Goal: Transaction & Acquisition: Subscribe to service/newsletter

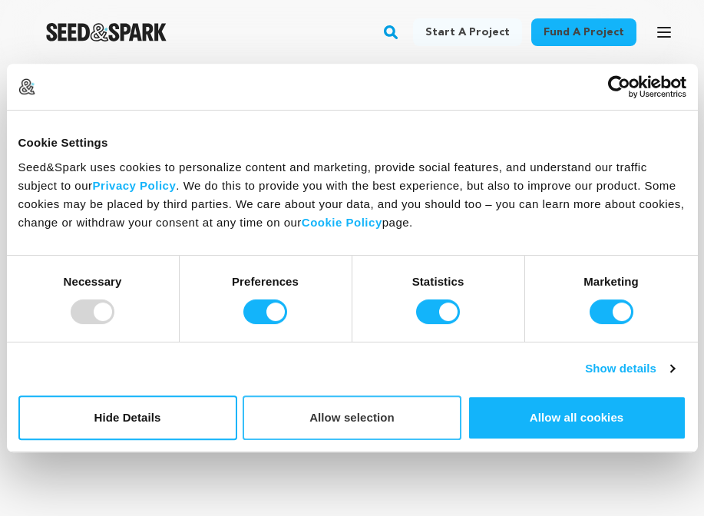
click at [266, 422] on button "Allow selection" at bounding box center [352, 417] width 219 height 45
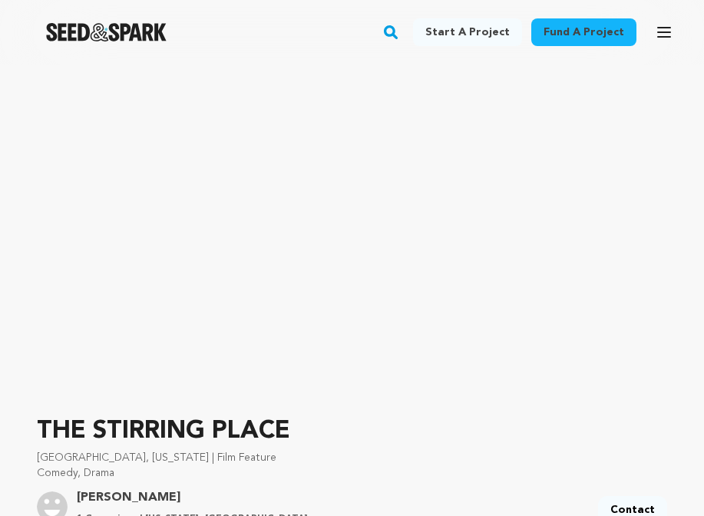
scroll to position [164, 0]
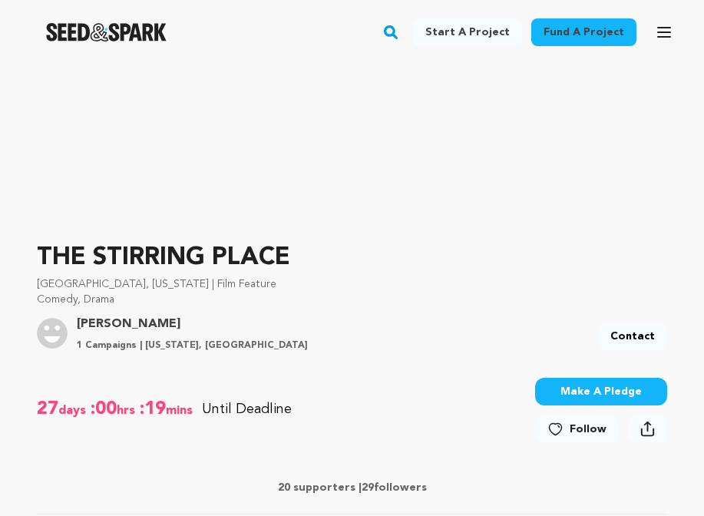
scroll to position [465, 0]
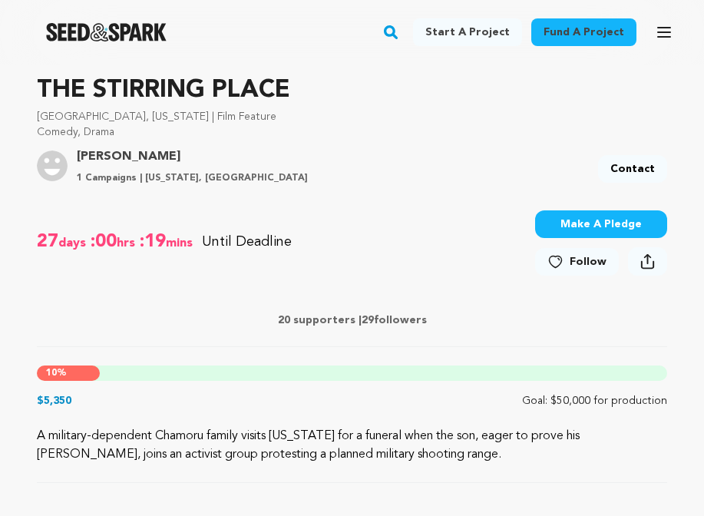
click at [581, 265] on span "Follow" at bounding box center [587, 261] width 37 height 15
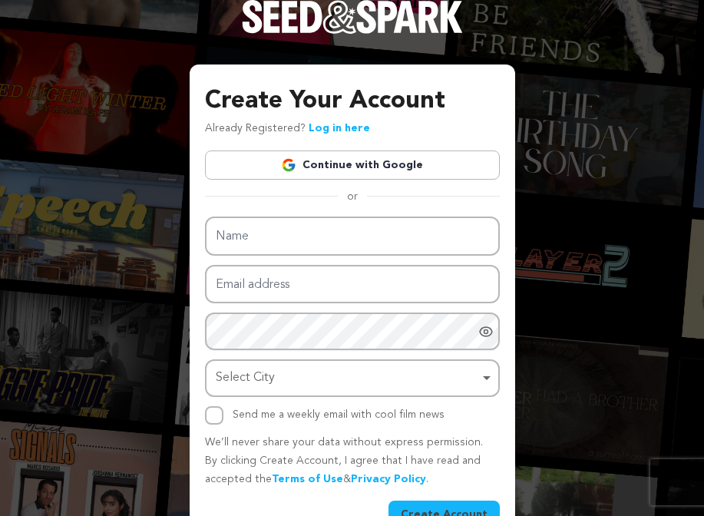
click at [562, 193] on div "Create Your Account Already Registered? Log in here Continue with Google or eyJ…" at bounding box center [352, 276] width 704 height 553
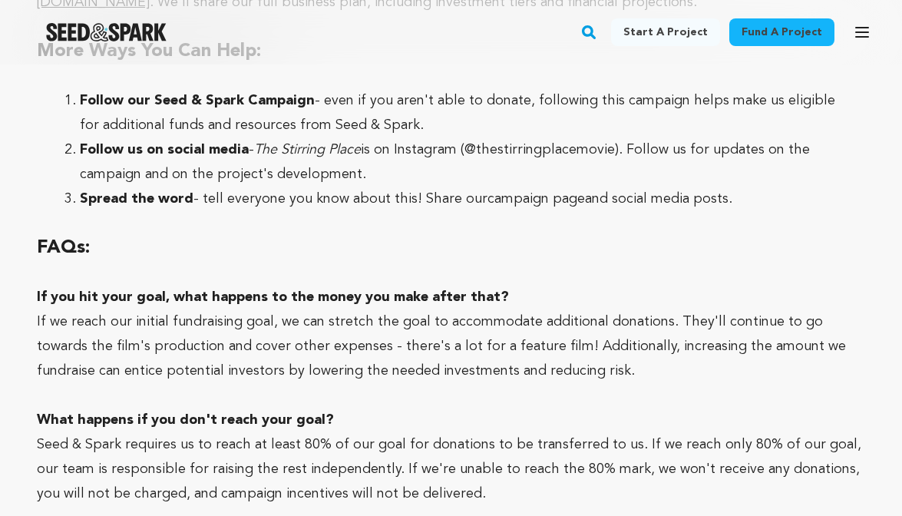
scroll to position [5594, 0]
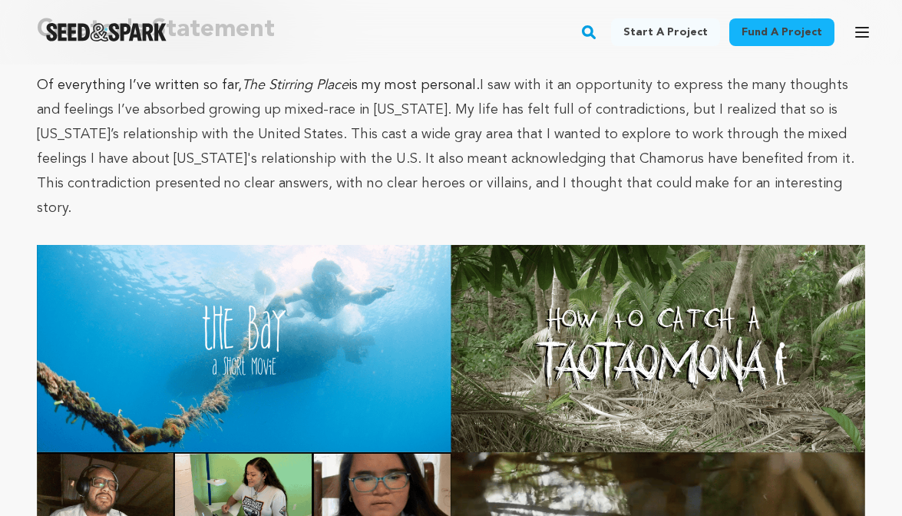
click at [613, 330] on img at bounding box center [451, 452] width 828 height 414
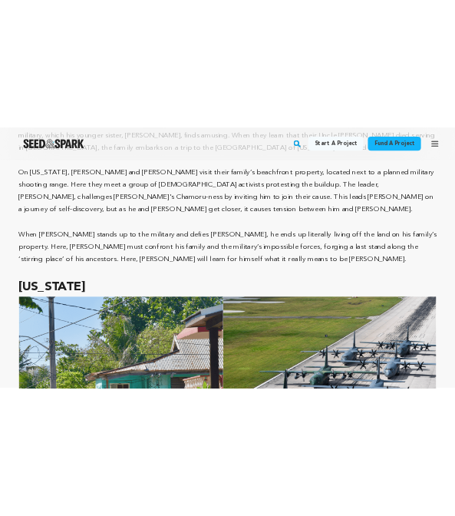
scroll to position [1954, 0]
